Goal: Task Accomplishment & Management: Manage account settings

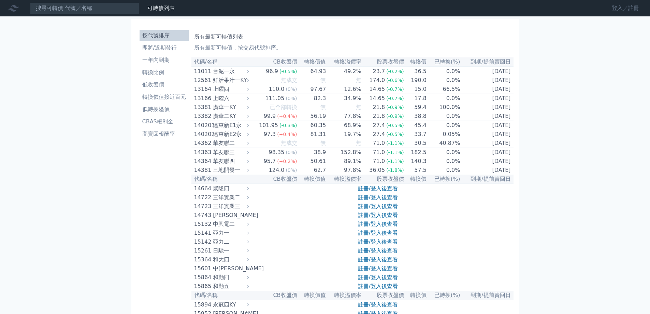
click at [613, 10] on link "登入／註冊" at bounding box center [626, 8] width 38 height 11
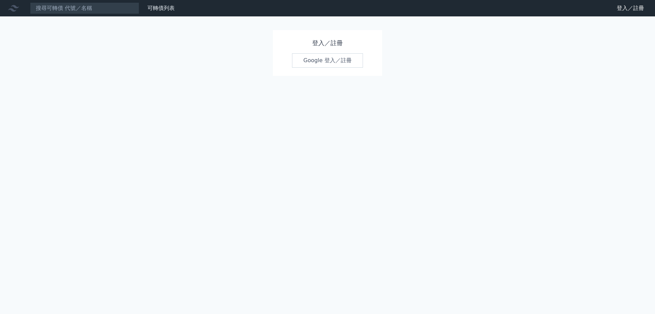
click at [345, 63] on link "Google 登入／註冊" at bounding box center [327, 60] width 71 height 14
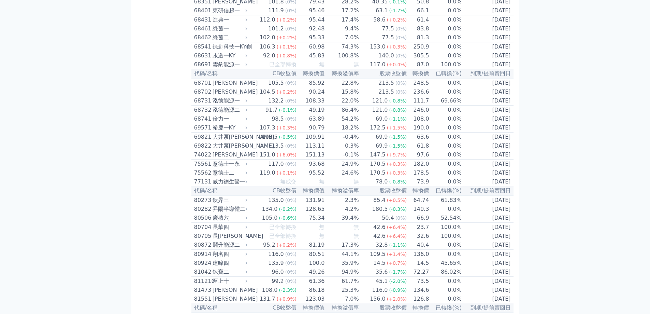
scroll to position [3174, 0]
